Goal: Task Accomplishment & Management: Manage account settings

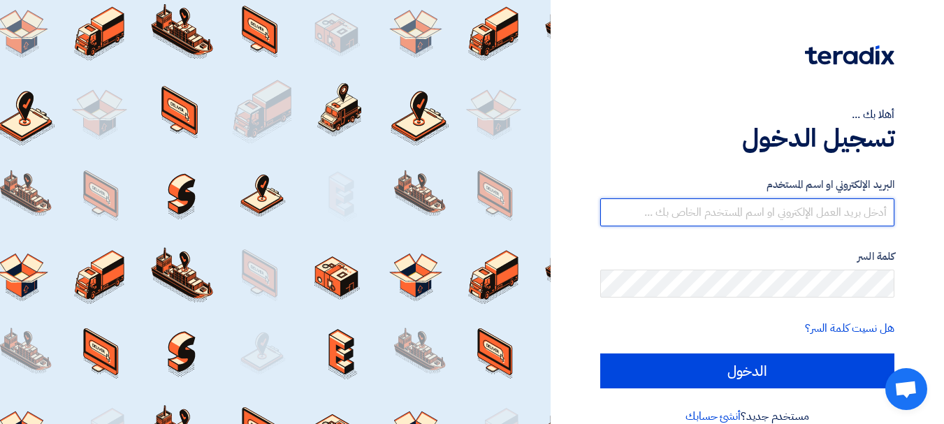
click at [803, 216] on input "text" at bounding box center [747, 212] width 294 height 28
click at [763, 212] on input "text" at bounding box center [747, 212] width 294 height 28
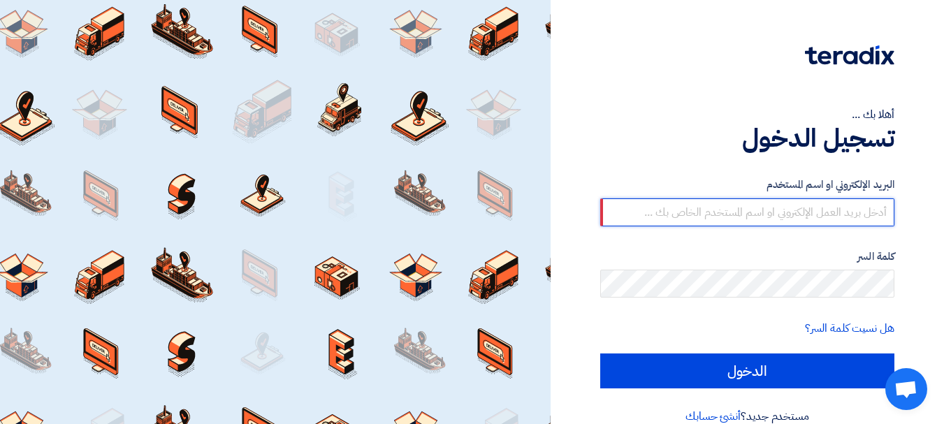
click at [868, 208] on input "text" at bounding box center [747, 212] width 294 height 28
click at [843, 208] on input "text" at bounding box center [747, 212] width 294 height 28
click at [823, 206] on input "text" at bounding box center [747, 212] width 294 height 28
click at [852, 214] on input "text" at bounding box center [747, 212] width 294 height 28
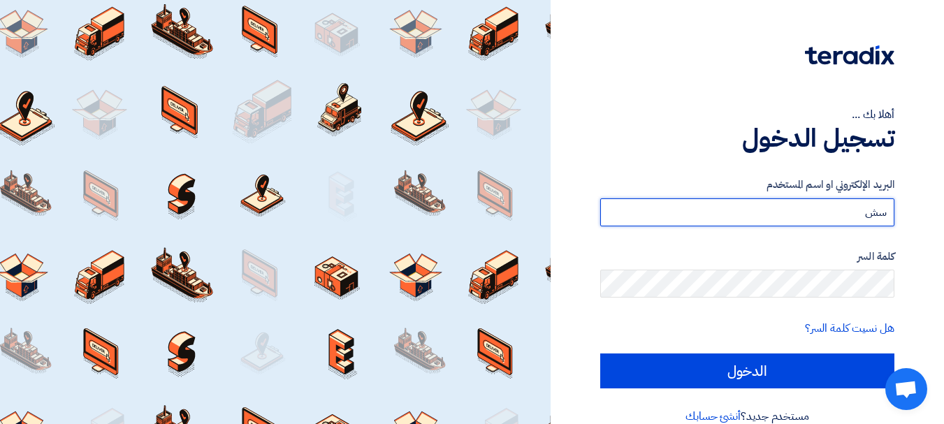
type input "س"
type input "[EMAIL_ADDRESS][DOMAIN_NAME]"
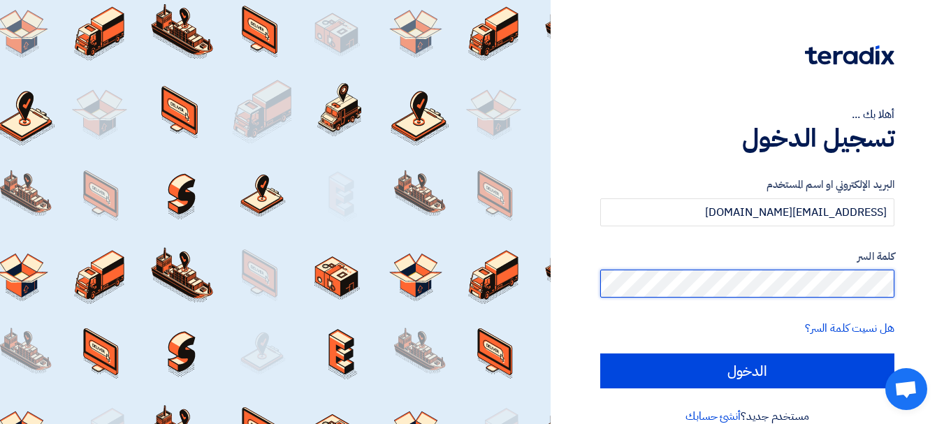
click at [600, 353] on input "الدخول" at bounding box center [747, 370] width 294 height 35
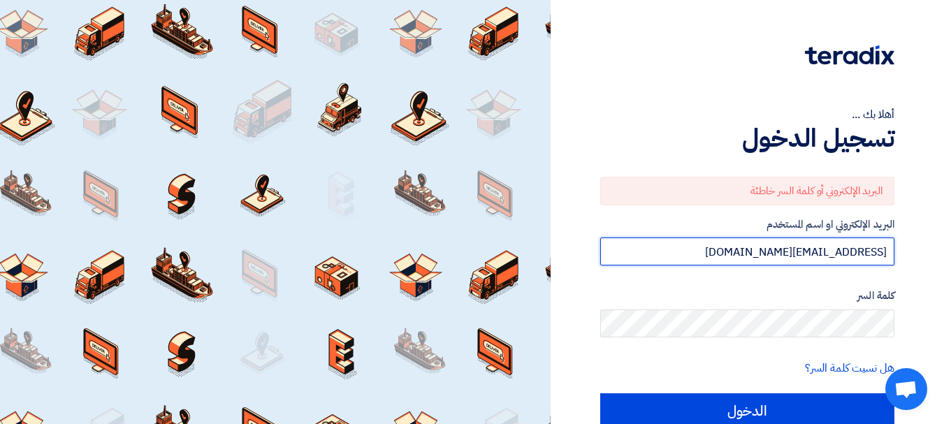
click at [709, 250] on input "[EMAIL_ADDRESS][DOMAIN_NAME]" at bounding box center [747, 251] width 294 height 28
drag, startPoint x: 711, startPoint y: 250, endPoint x: 953, endPoint y: 272, distance: 243.3
click at [944, 272] on html "أهلا بك ... تسجيل الدخول البريد الإلكتروني أو كلمة السر خاطئة البريد الإلكتروني…" at bounding box center [472, 243] width 944 height 487
click at [753, 251] on input "text" at bounding box center [747, 251] width 294 height 28
paste input "[EMAIL_ADDRESS][DOMAIN_NAME]"
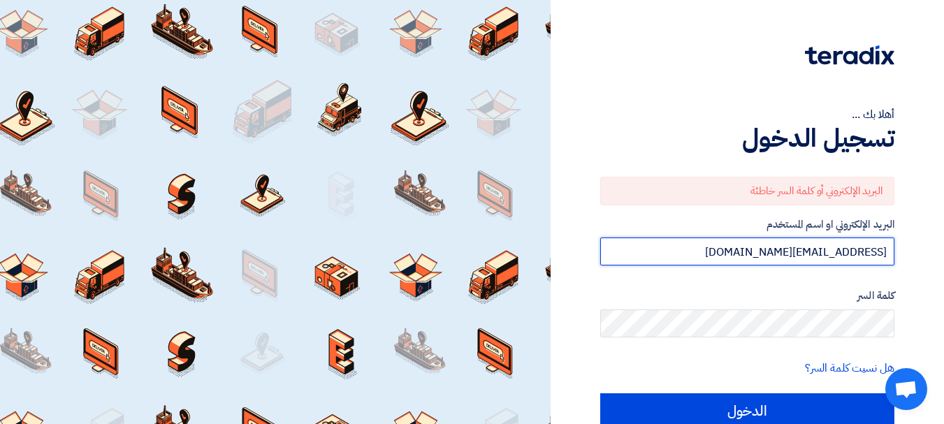
type input "[EMAIL_ADDRESS][DOMAIN_NAME]"
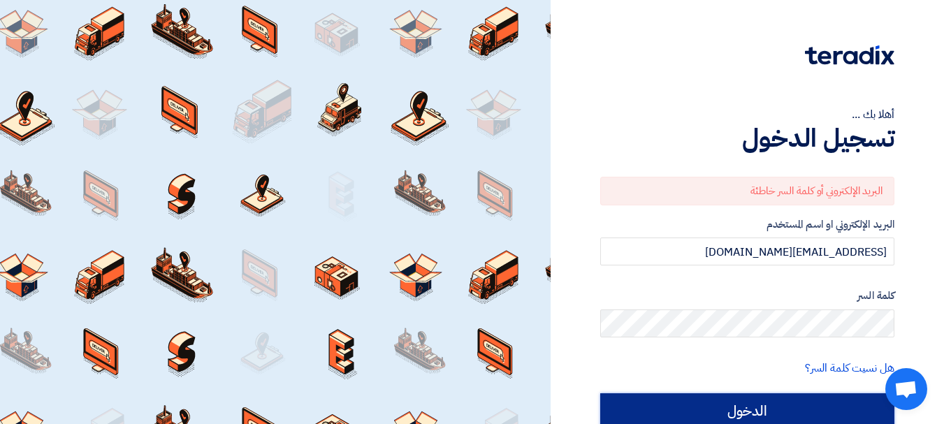
click at [704, 411] on input "الدخول" at bounding box center [747, 410] width 294 height 35
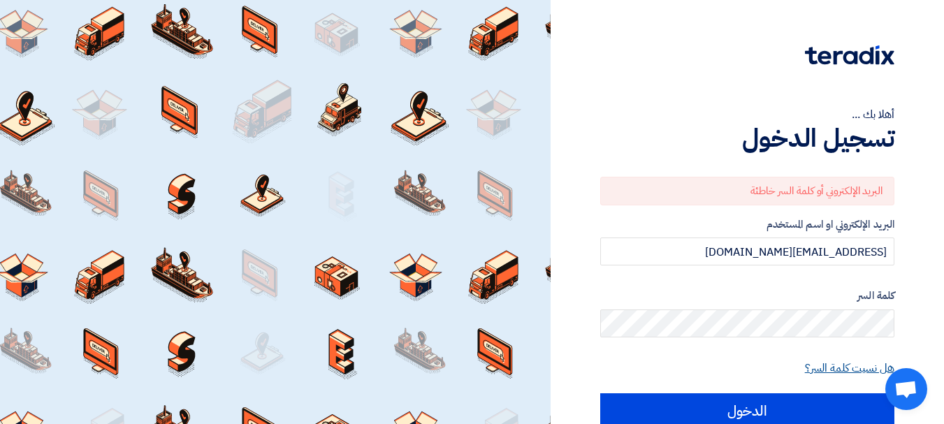
click at [856, 370] on link "هل نسيت كلمة السر؟" at bounding box center [849, 368] width 89 height 17
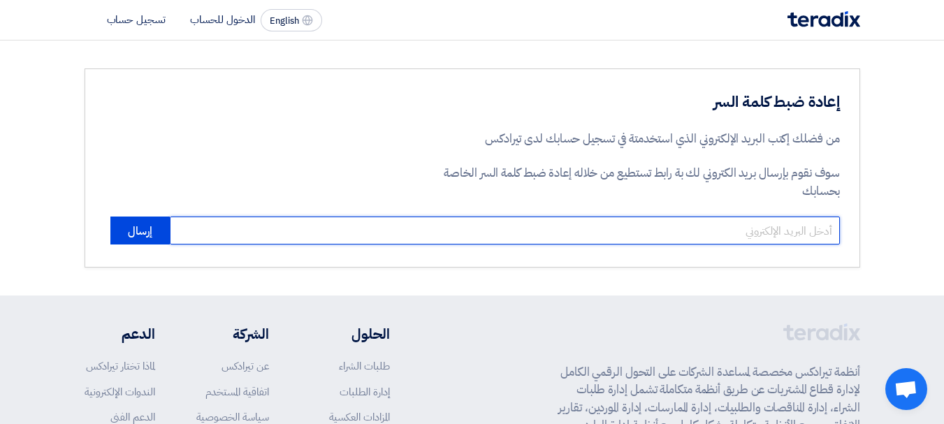
click at [785, 233] on input "email" at bounding box center [505, 231] width 670 height 28
type input "[EMAIL_ADDRESS][DOMAIN_NAME]"
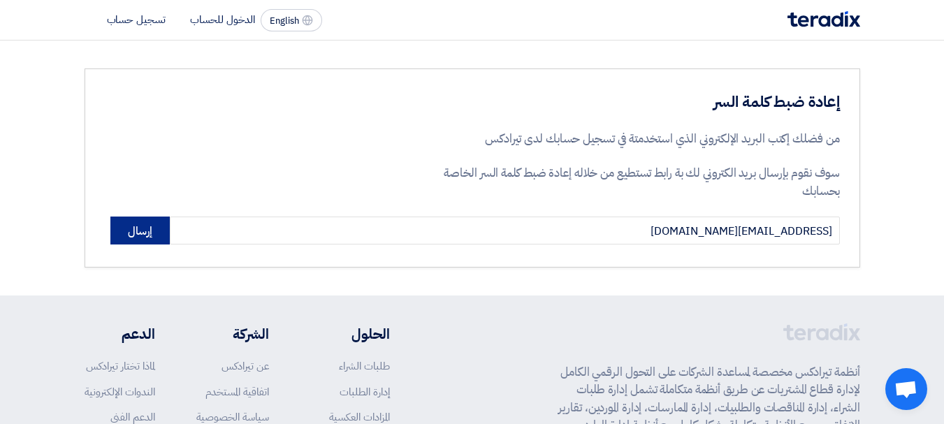
click at [129, 228] on button "إرسال" at bounding box center [139, 231] width 59 height 28
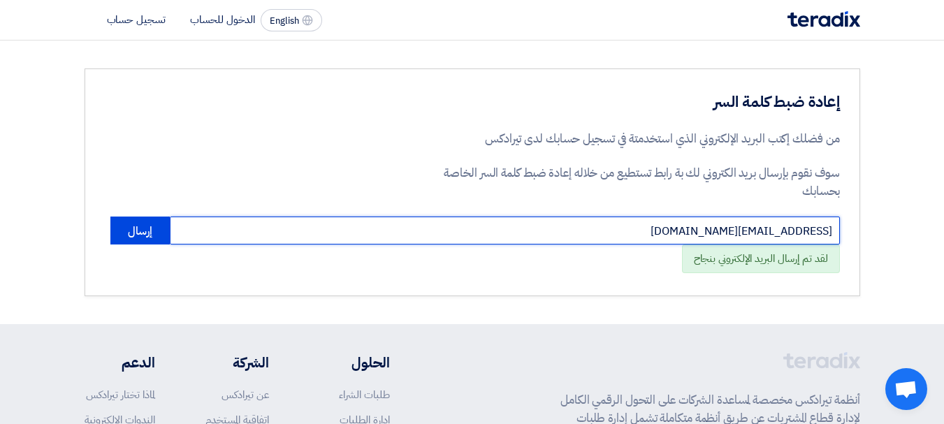
click at [636, 230] on input "[EMAIL_ADDRESS][DOMAIN_NAME]" at bounding box center [505, 231] width 670 height 28
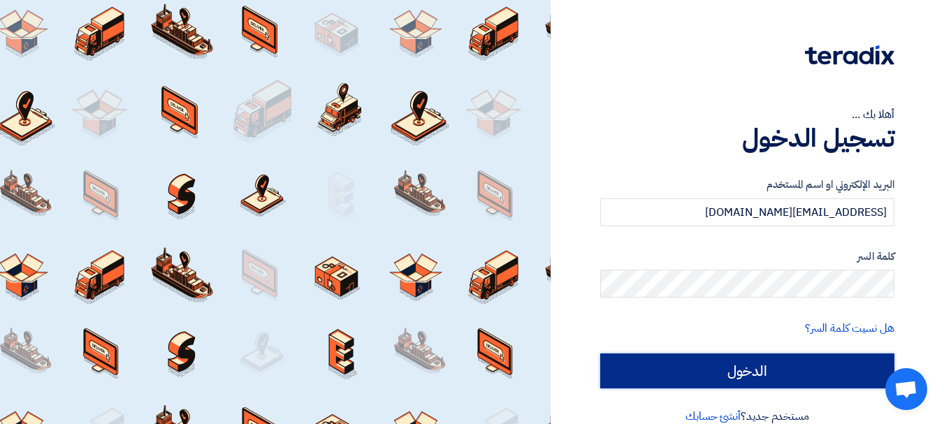
click at [742, 358] on input "الدخول" at bounding box center [747, 370] width 294 height 35
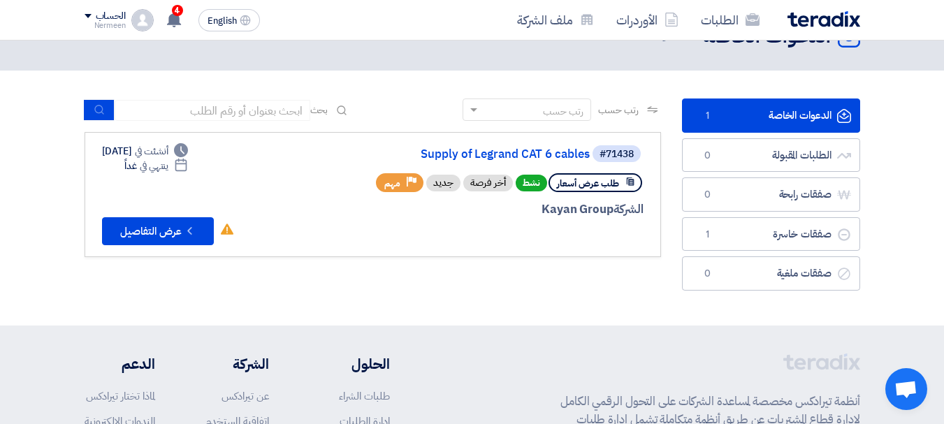
scroll to position [70, 0]
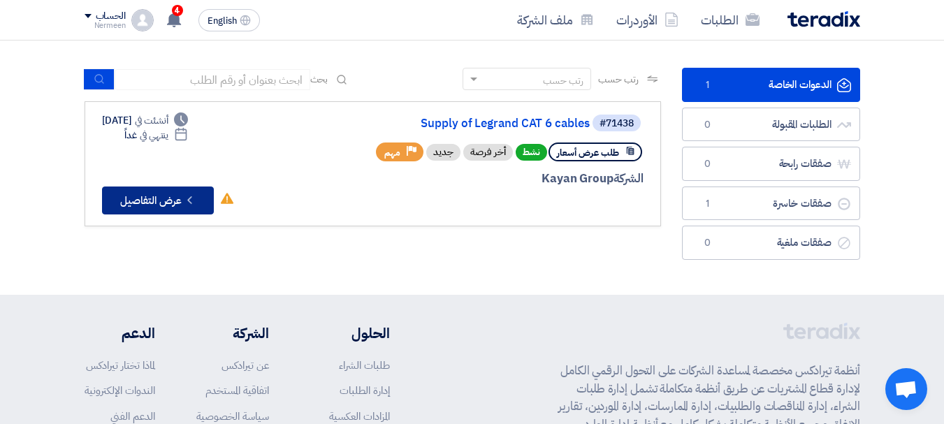
click at [178, 198] on button "Check details عرض التفاصيل" at bounding box center [158, 200] width 112 height 28
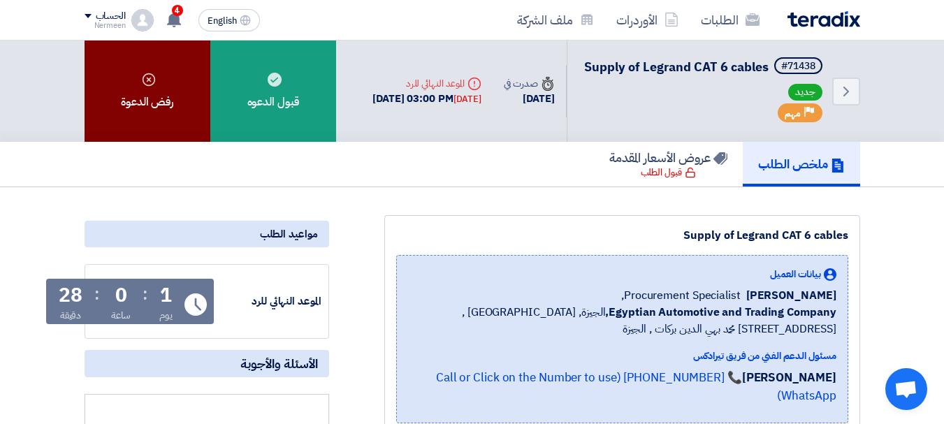
click at [178, 107] on div "رفض الدعوة" at bounding box center [148, 91] width 126 height 101
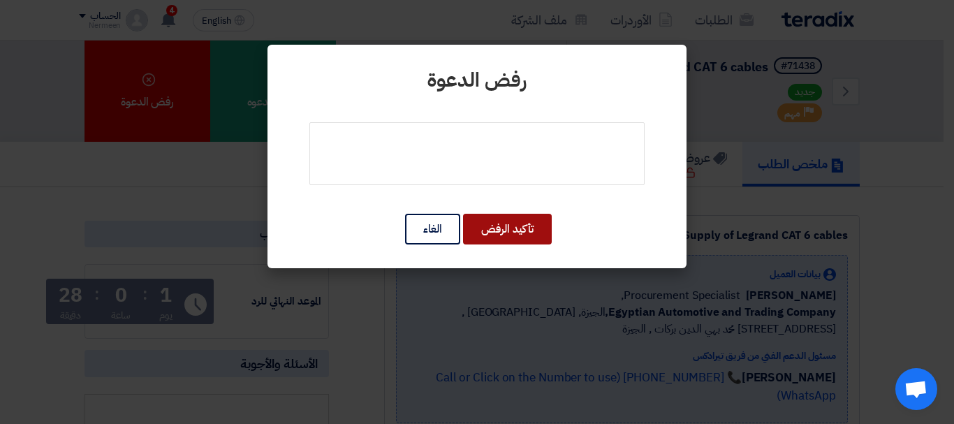
click at [514, 228] on button "تأكيد الرفض" at bounding box center [507, 229] width 89 height 31
